Goal: Check status: Check status

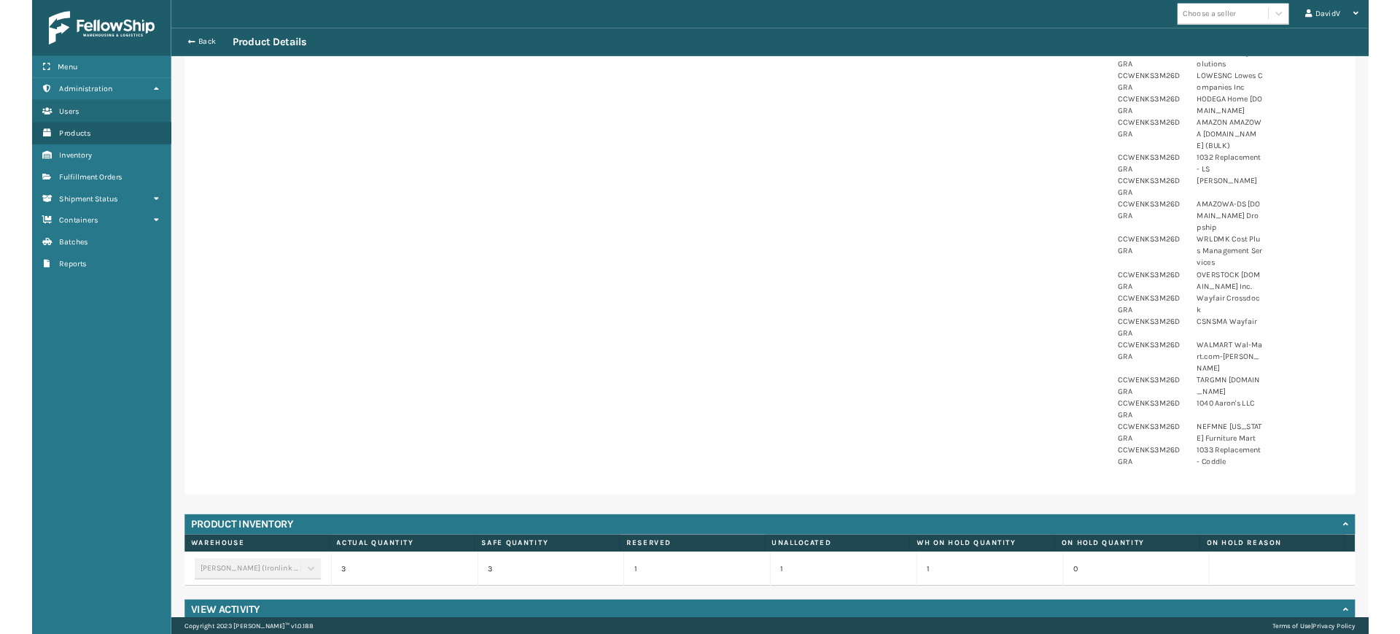
scroll to position [456, 0]
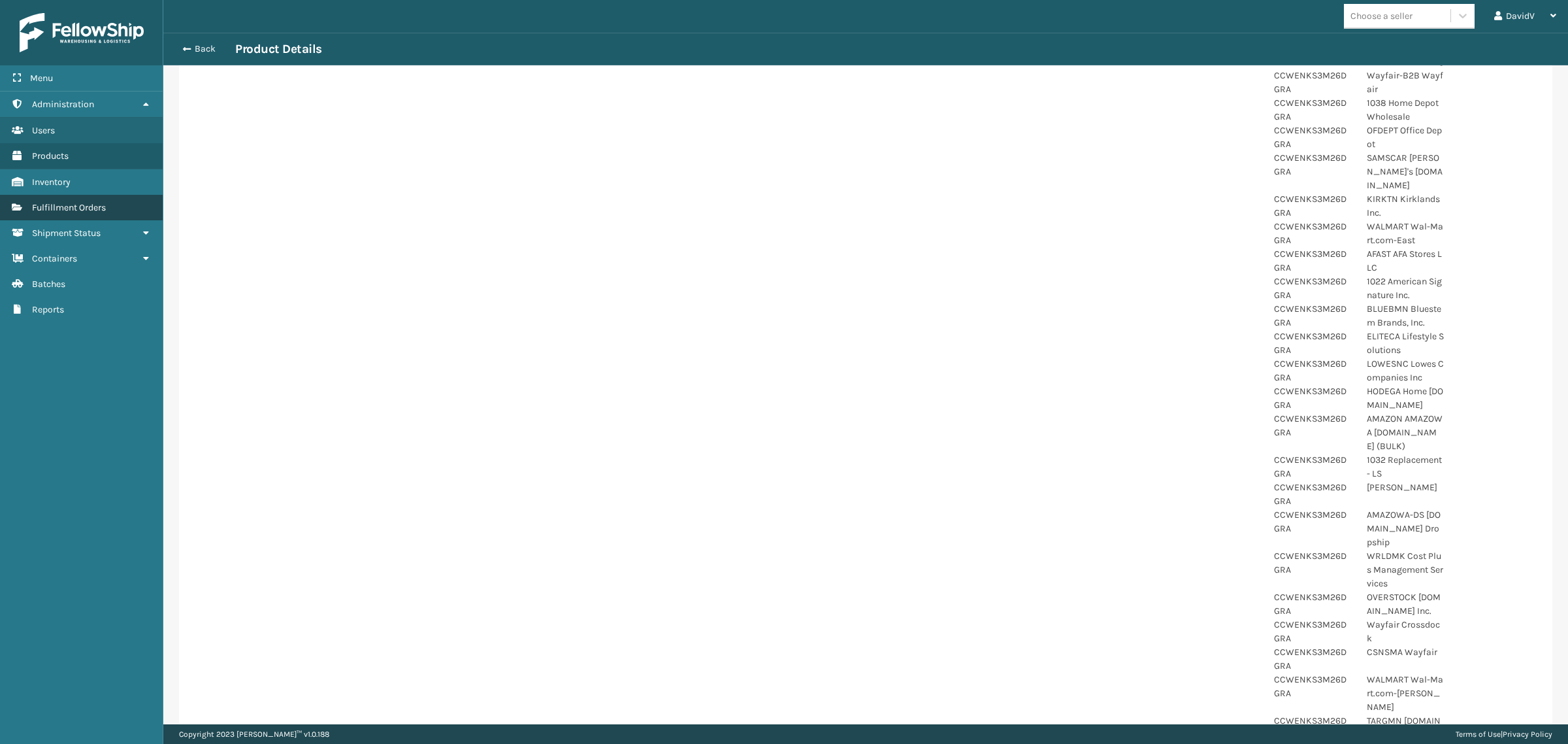
click at [65, 209] on span "Fulfillment Orders" at bounding box center [69, 207] width 73 height 11
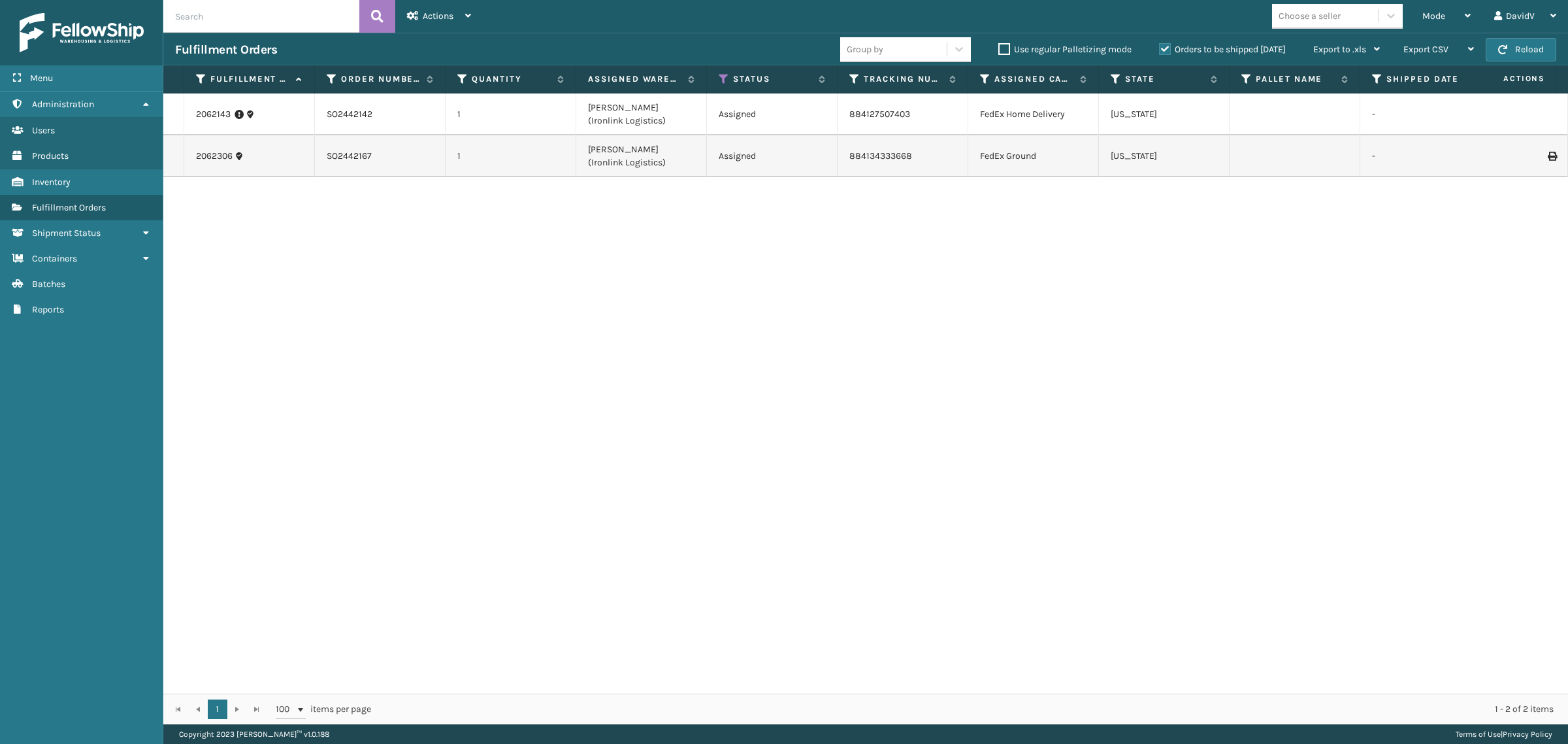
click at [1164, 48] on label "Orders to be shipped [DATE]" at bounding box center [1222, 49] width 126 height 11
click at [1159, 48] on input "Orders to be shipped [DATE]" at bounding box center [1159, 46] width 1 height 8
click at [1164, 48] on label "Orders to be shipped [DATE]" at bounding box center [1222, 49] width 126 height 11
click at [1159, 48] on input "Orders to be shipped [DATE]" at bounding box center [1159, 46] width 1 height 8
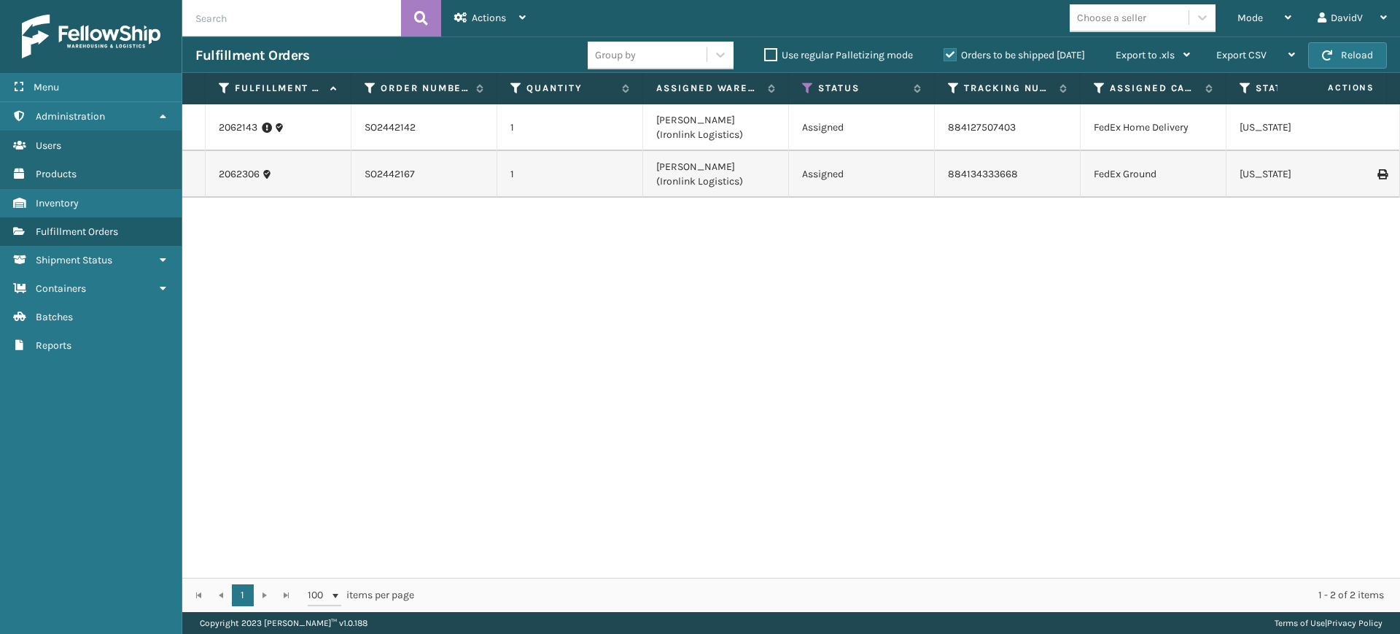
click at [1043, 413] on div "2062143 SO2442142 1 [PERSON_NAME] (Ironlink Logistics) Assigned 884127507403 Fe…" at bounding box center [791, 340] width 1218 height 473
click at [1377, 176] on icon at bounding box center [1381, 174] width 9 height 10
